Goal: Information Seeking & Learning: Find specific fact

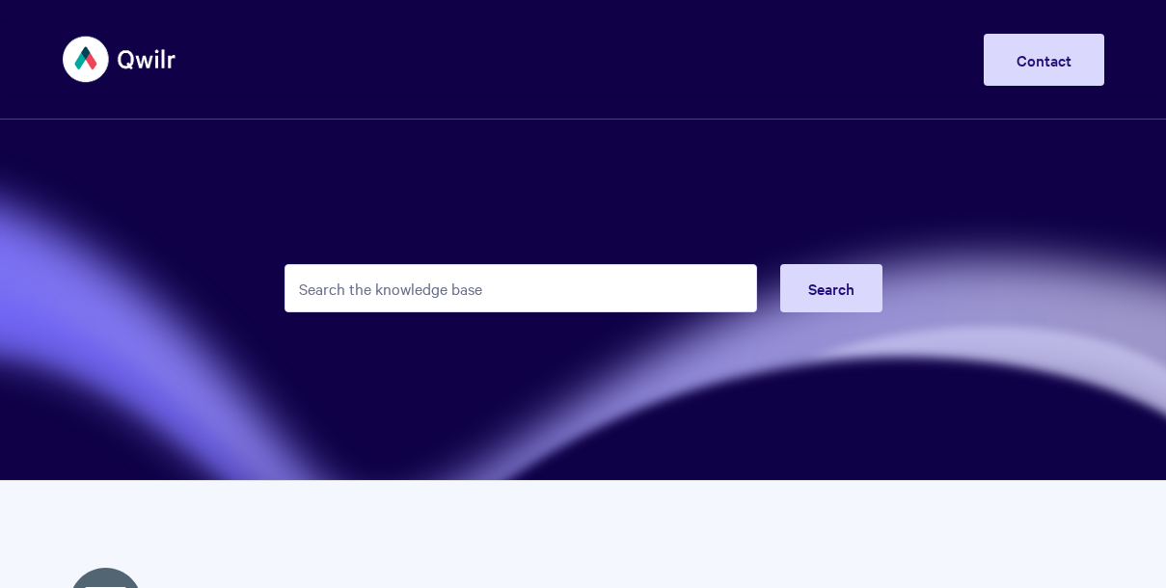
click at [456, 287] on input "Search the knowledge base" at bounding box center [521, 288] width 473 height 48
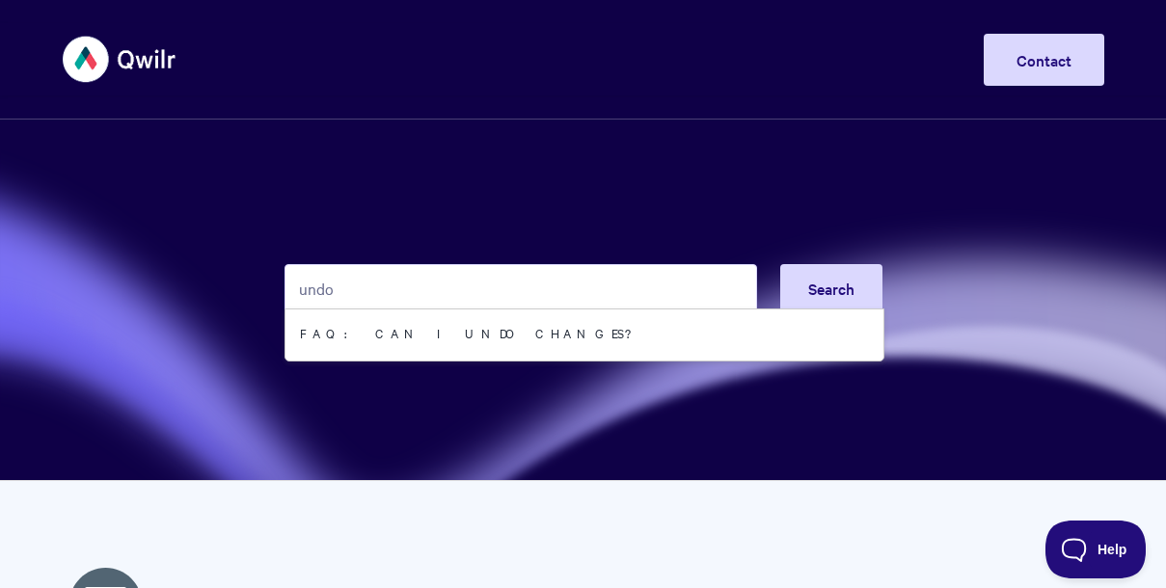
type input "undo"
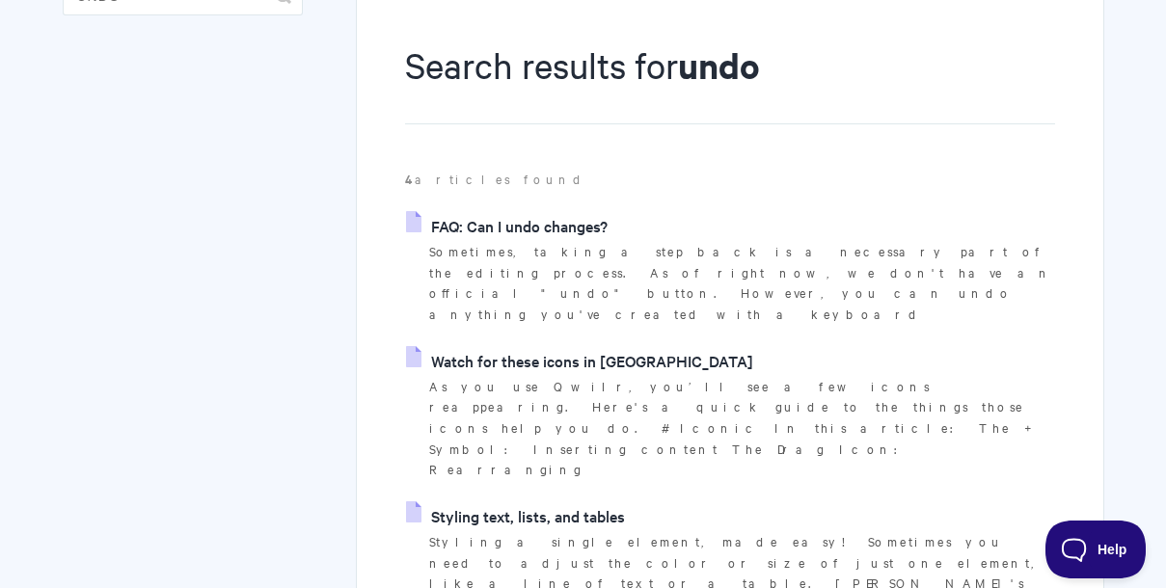
scroll to position [216, 0]
click at [524, 224] on link "FAQ: Can I undo changes?" at bounding box center [507, 224] width 202 height 29
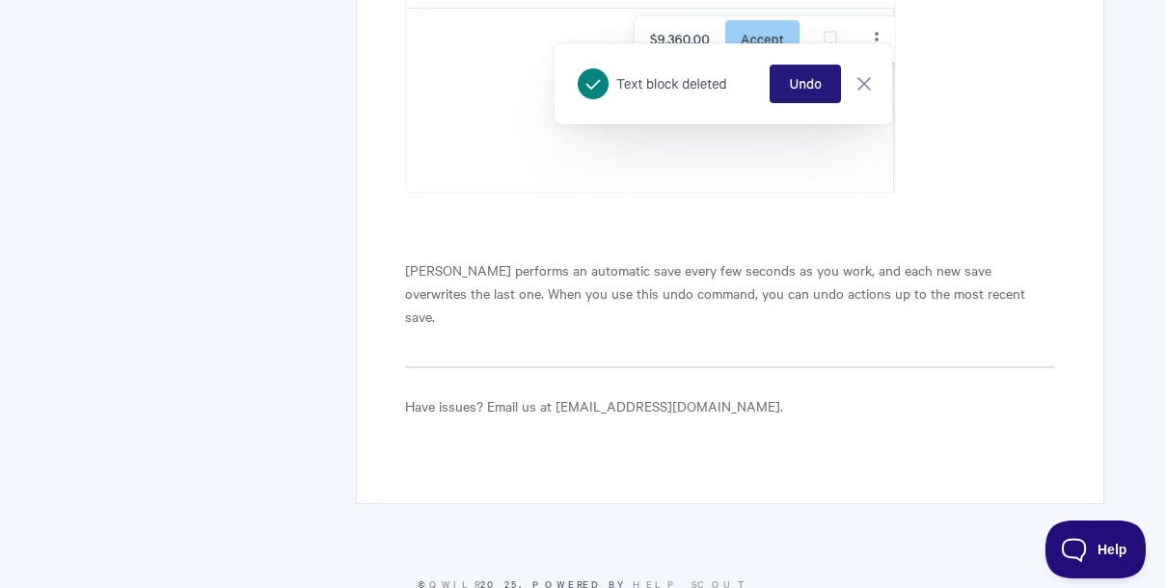
scroll to position [882, 0]
